Goal: Transaction & Acquisition: Purchase product/service

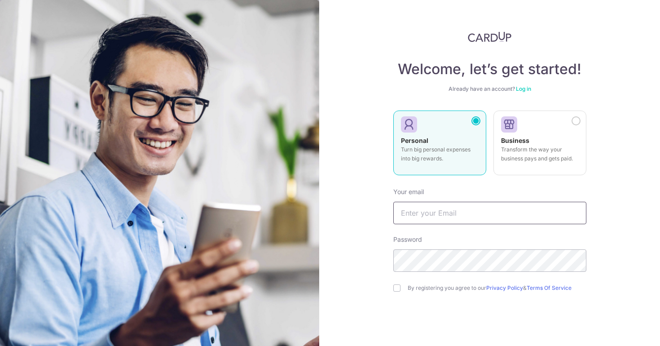
click at [434, 218] on input "text" at bounding box center [490, 213] width 193 height 22
type input "tricia1998@hotmail.com"
click at [399, 310] on div at bounding box center [490, 327] width 193 height 35
click at [397, 288] on input "checkbox" at bounding box center [397, 287] width 7 height 7
checkbox input "true"
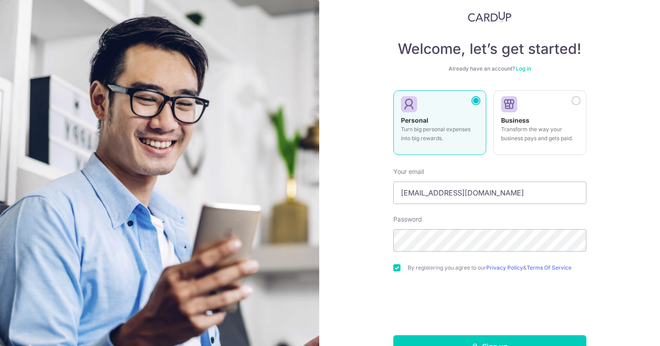
scroll to position [46, 0]
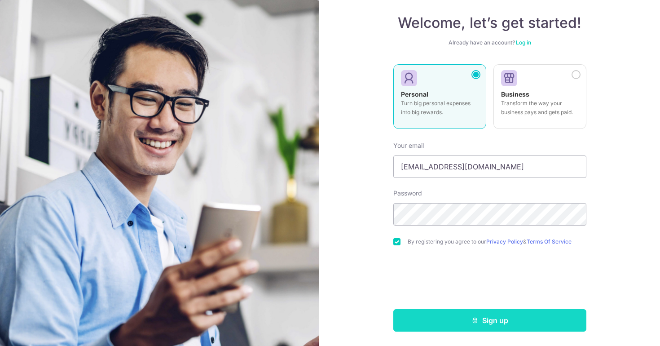
click at [435, 322] on button "Sign up" at bounding box center [490, 320] width 193 height 22
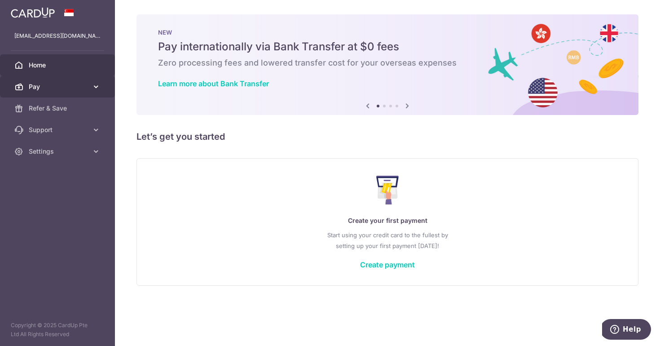
click at [74, 80] on link "Pay" at bounding box center [57, 87] width 115 height 22
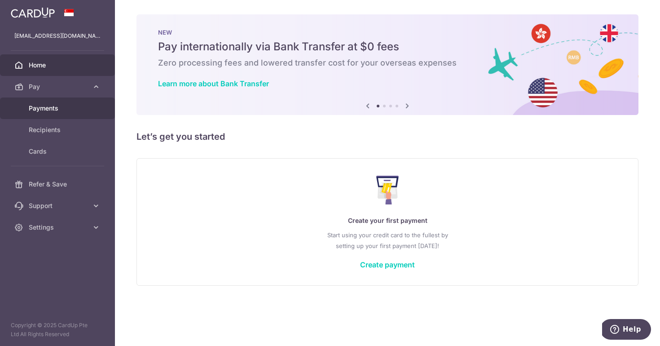
click at [58, 109] on span "Payments" at bounding box center [58, 108] width 59 height 9
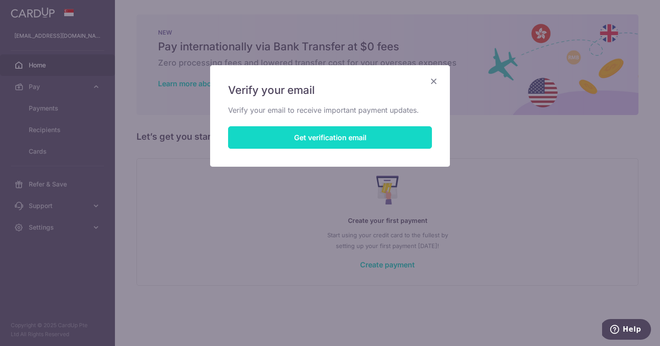
click at [309, 138] on button "Get verification email" at bounding box center [330, 137] width 204 height 22
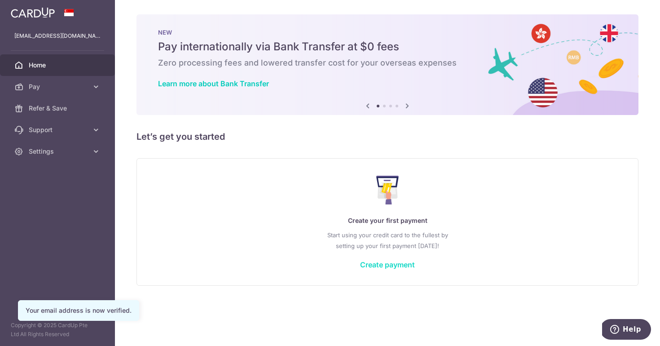
click at [386, 266] on link "Create payment" at bounding box center [387, 264] width 55 height 9
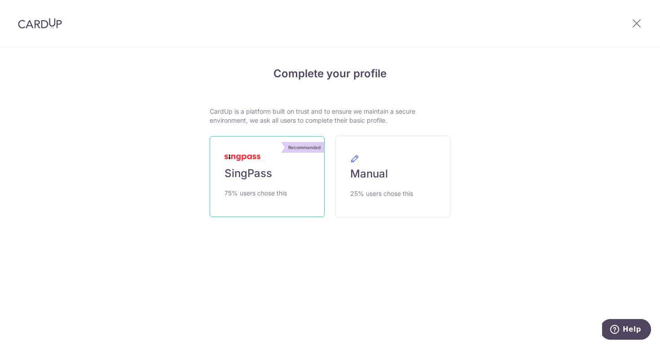
click at [259, 180] on span "SingPass" at bounding box center [249, 173] width 48 height 14
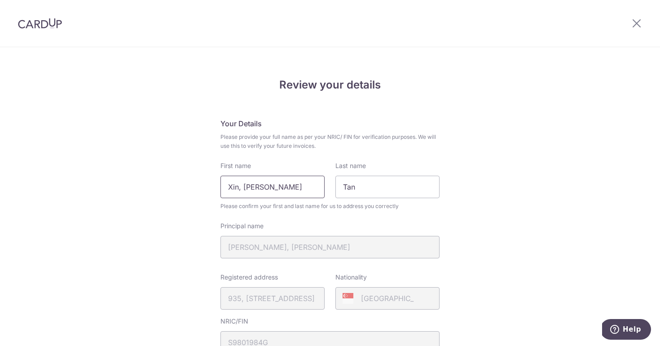
click at [294, 189] on input "Xin, Tricia" at bounding box center [273, 187] width 104 height 22
type input "Tricia"
type input "Tan"
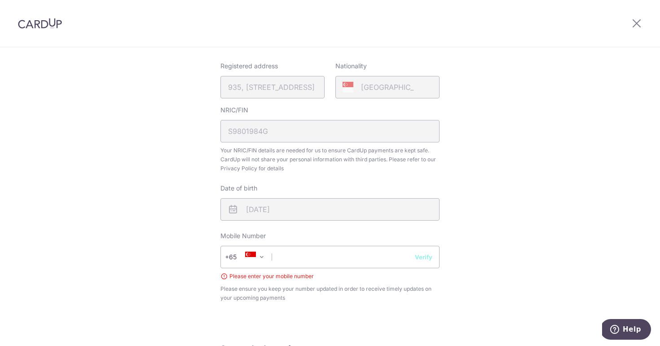
scroll to position [230, 0]
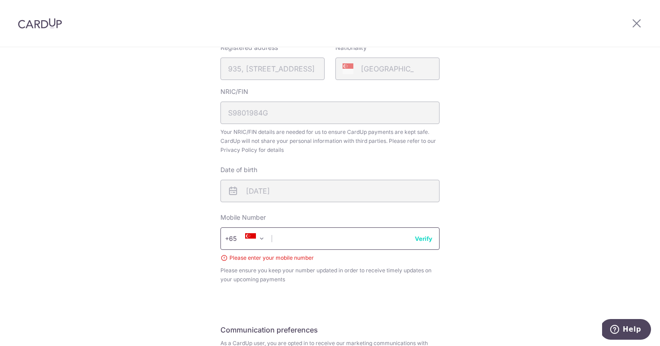
click at [368, 237] on input "text" at bounding box center [330, 238] width 219 height 22
type input "96686598"
click at [415, 234] on button "Verify" at bounding box center [424, 238] width 18 height 9
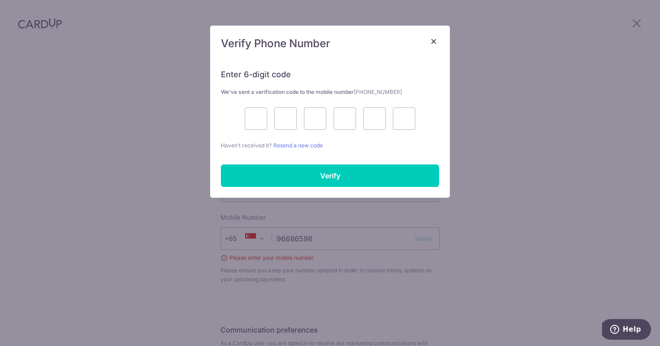
click at [429, 244] on div "× Verify Phone Number Enter 6-digit code We’ve sent a verification code to the …" at bounding box center [330, 173] width 660 height 346
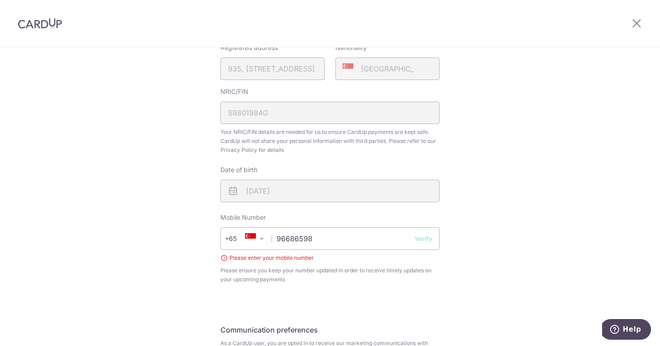
click at [425, 240] on button "Verify" at bounding box center [424, 238] width 18 height 9
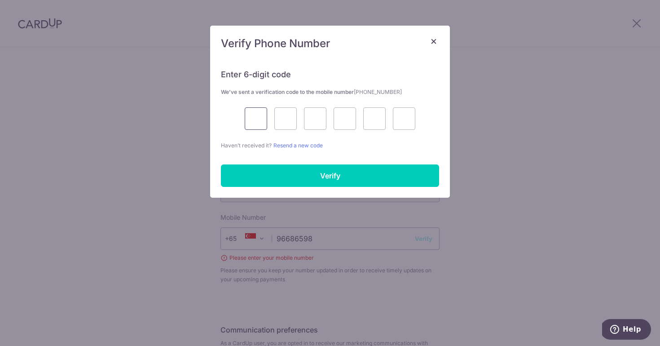
click at [264, 115] on input "text" at bounding box center [256, 118] width 22 height 22
type input "4"
type input "5"
type input "8"
type input "0"
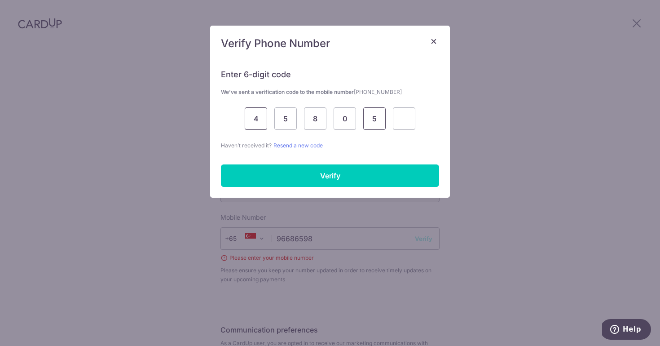
type input "5"
type input "8"
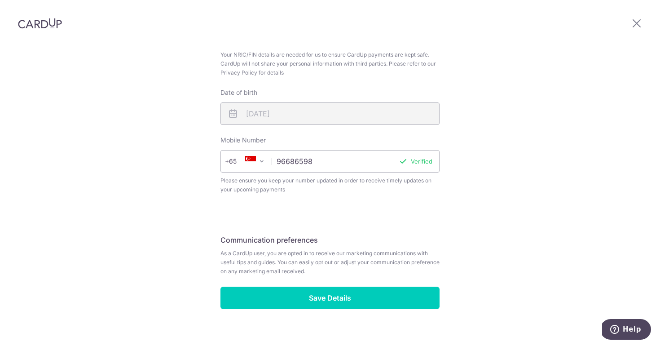
scroll to position [319, 0]
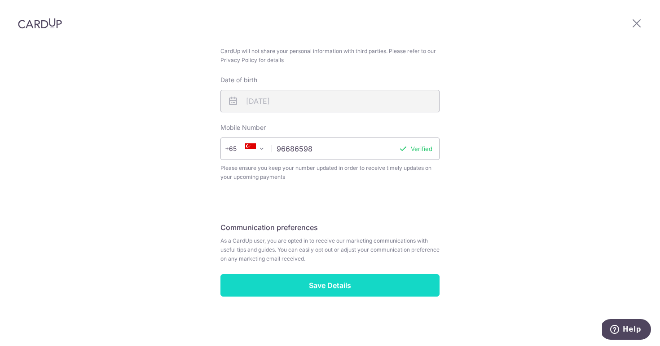
click at [318, 285] on input "Save Details" at bounding box center [330, 285] width 219 height 22
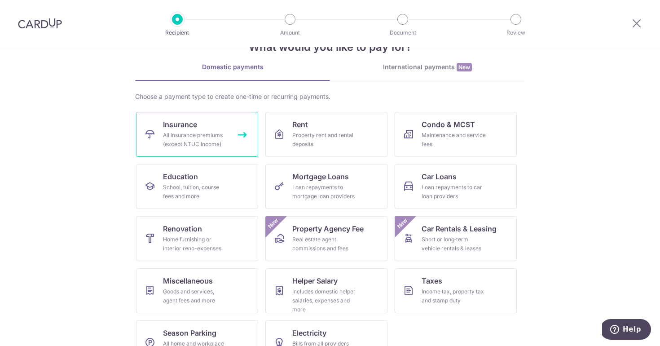
scroll to position [56, 0]
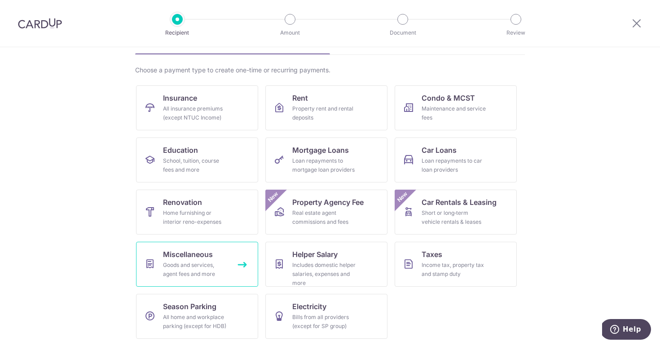
click at [229, 276] on link "Miscellaneous Goods and services, agent fees and more" at bounding box center [197, 264] width 122 height 45
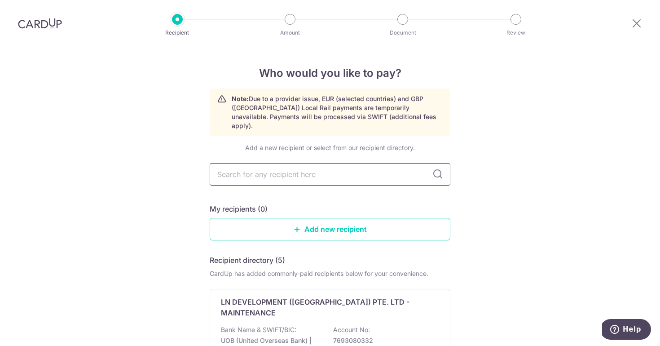
click at [358, 169] on input "text" at bounding box center [330, 174] width 241 height 22
type input "The Arde Botanica"
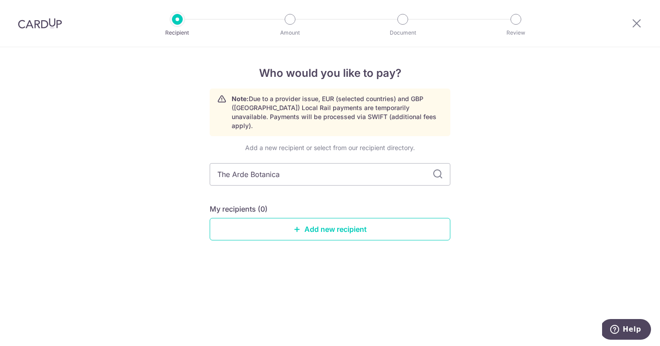
click at [438, 169] on icon at bounding box center [438, 174] width 11 height 11
click at [433, 169] on icon at bounding box center [438, 174] width 11 height 11
click at [49, 24] on img at bounding box center [40, 23] width 44 height 11
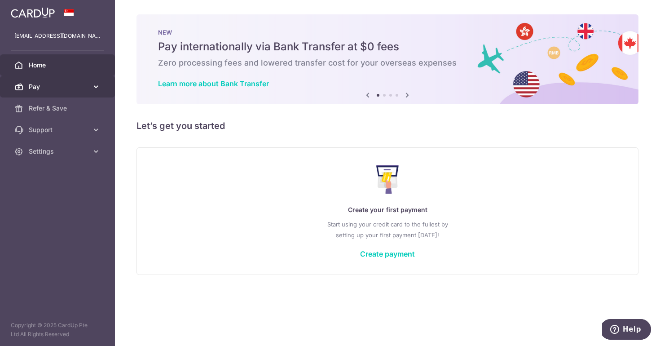
click at [95, 85] on icon at bounding box center [96, 86] width 9 height 9
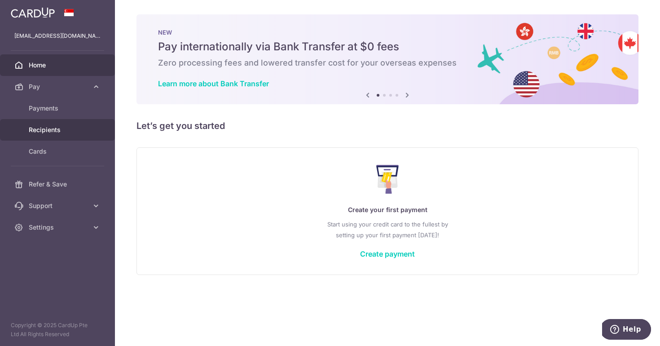
click at [58, 128] on span "Recipients" at bounding box center [58, 129] width 59 height 9
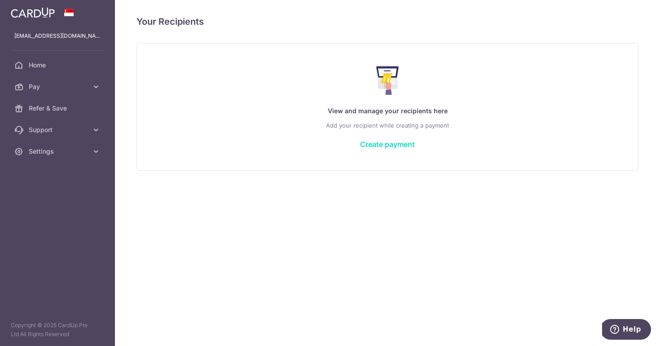
click at [372, 146] on link "Create payment" at bounding box center [387, 144] width 55 height 9
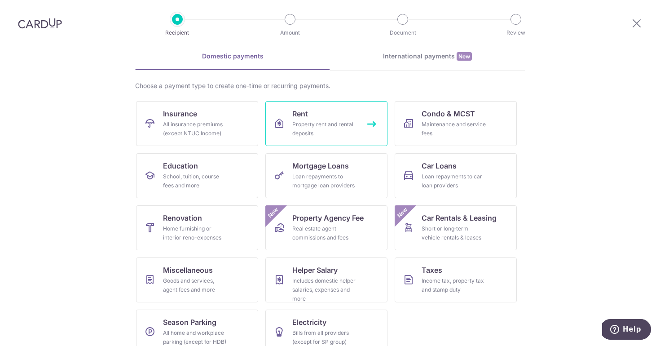
scroll to position [56, 0]
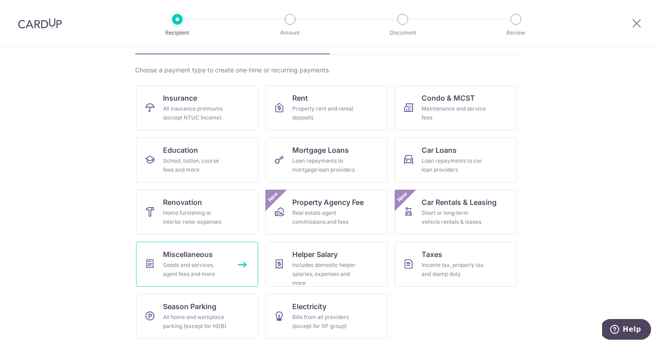
click at [219, 253] on link "Miscellaneous Goods and services, agent fees and more" at bounding box center [197, 264] width 122 height 45
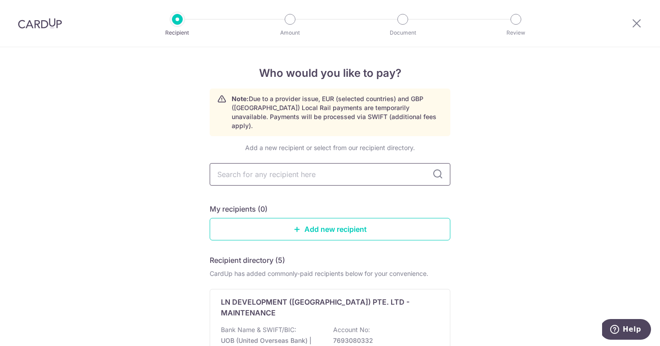
click at [348, 165] on input "text" at bounding box center [330, 174] width 241 height 22
click at [343, 204] on div "My recipients (0)" at bounding box center [330, 209] width 241 height 11
click at [340, 222] on link "Add new recipient" at bounding box center [330, 229] width 241 height 22
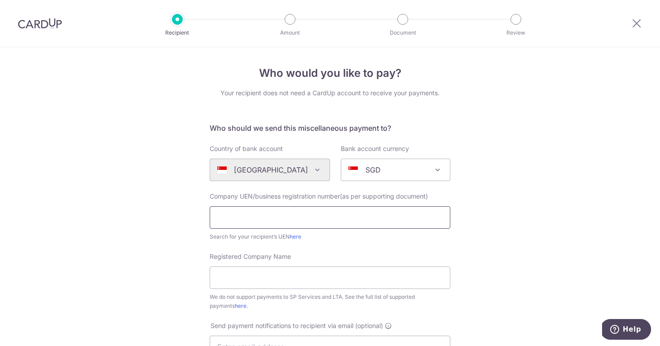
click at [300, 217] on input "text" at bounding box center [330, 217] width 241 height 22
paste input "53489782K"
type input "53489782K"
click at [296, 238] on link "here" at bounding box center [296, 236] width 12 height 7
click at [308, 270] on input "Registered Company Name" at bounding box center [330, 277] width 241 height 22
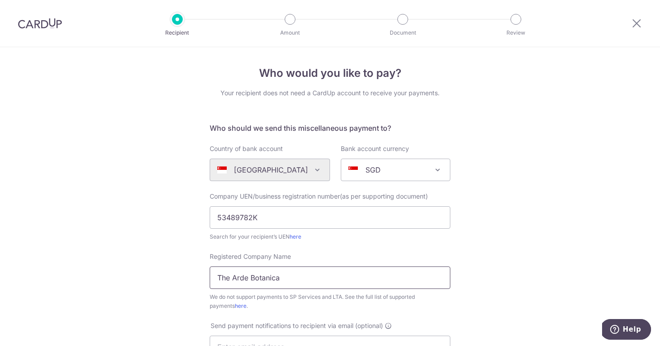
scroll to position [39, 0]
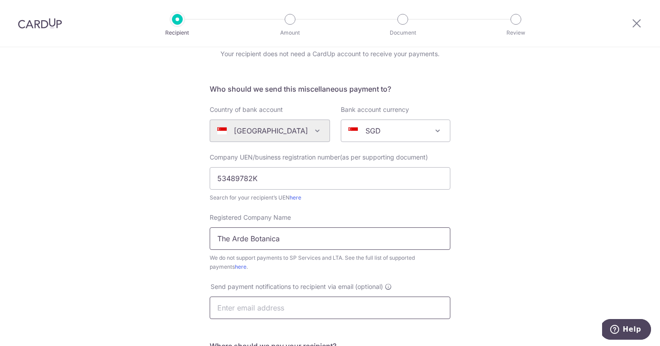
type input "The Arde Botanica"
click at [357, 297] on input "text" at bounding box center [330, 308] width 241 height 22
click at [444, 247] on input "The Arde Botanica" at bounding box center [330, 238] width 241 height 22
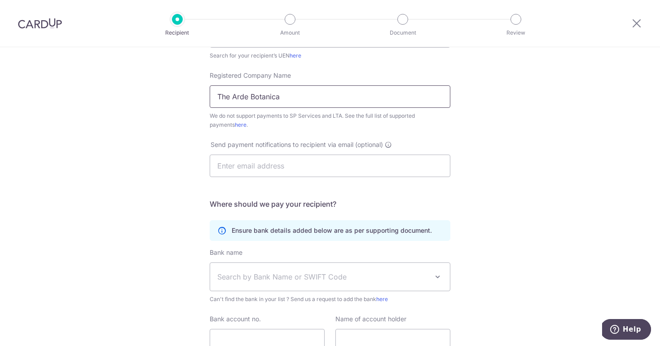
scroll to position [187, 0]
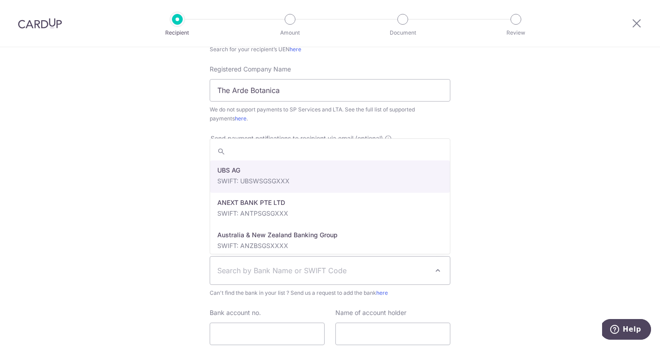
click at [396, 269] on span "Search by Bank Name or SWIFT Code" at bounding box center [322, 270] width 211 height 11
click at [473, 248] on div "Who would you like to pay? Your recipient does not need a CardUp account to rec…" at bounding box center [330, 138] width 660 height 557
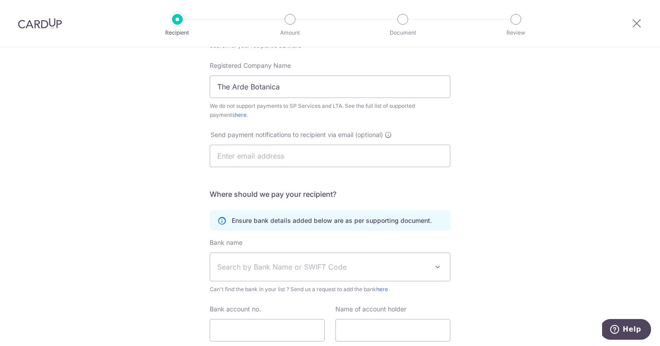
scroll to position [0, 0]
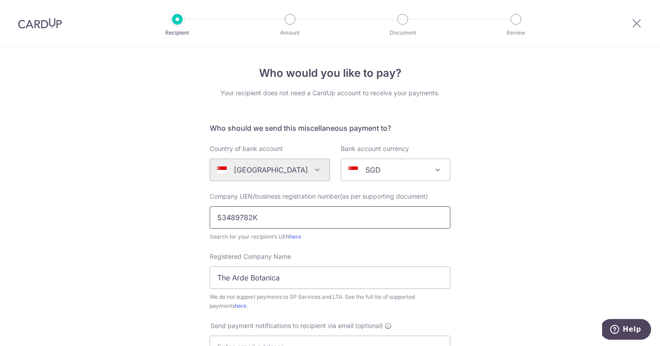
click at [316, 219] on input "53489782K" at bounding box center [330, 217] width 241 height 22
click at [218, 217] on input "53489782K" at bounding box center [330, 217] width 241 height 22
click button "Submit Request" at bounding box center [0, 0] width 0 height 0
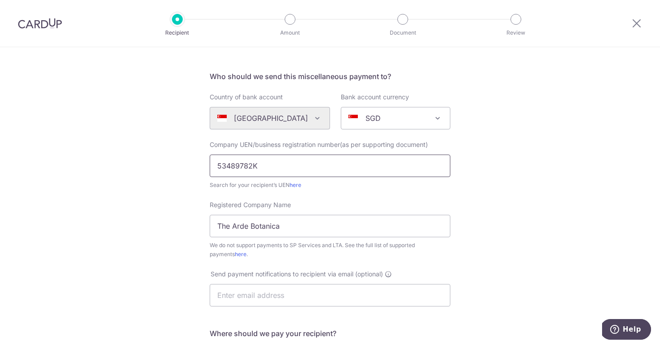
scroll to position [125, 0]
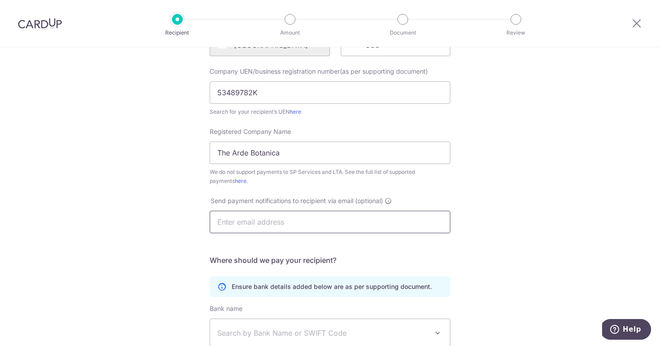
click at [337, 223] on input "text" at bounding box center [330, 222] width 241 height 22
click at [442, 263] on h5 "Where should we pay your recipient?" at bounding box center [330, 260] width 241 height 11
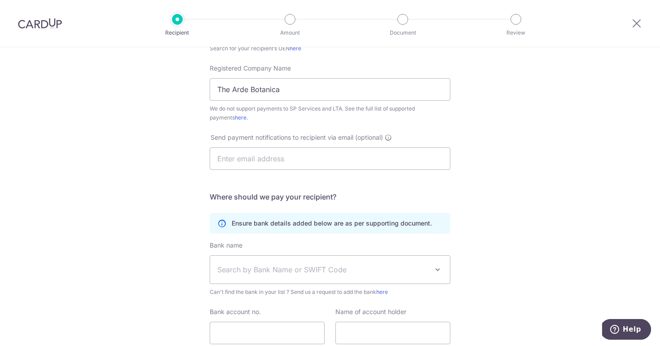
scroll to position [189, 0]
click at [426, 266] on span "Search by Bank Name or SWIFT Code" at bounding box center [322, 269] width 211 height 11
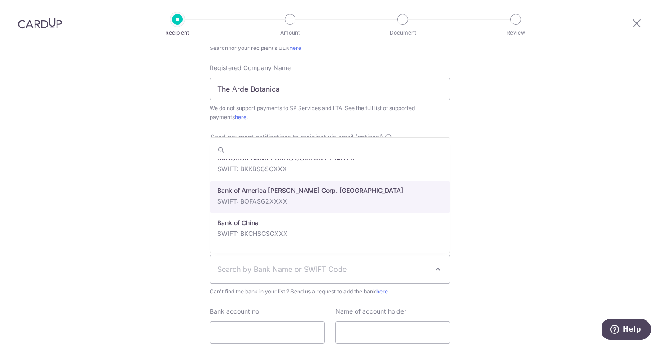
scroll to position [152, 0]
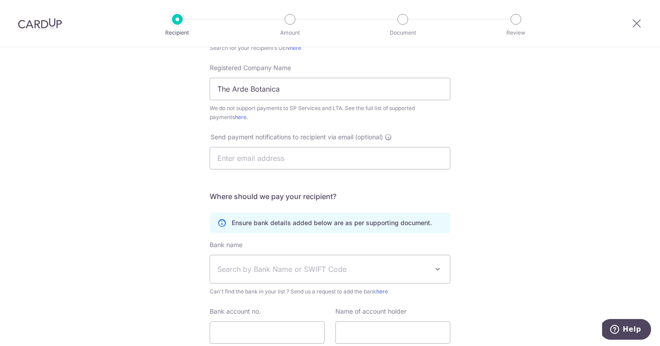
click at [535, 231] on div "Who would you like to pay? Your recipient does not need a CardUp account to rec…" at bounding box center [330, 136] width 660 height 557
